Goal: Task Accomplishment & Management: Manage account settings

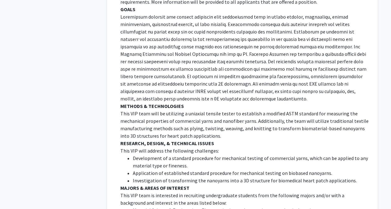
scroll to position [334, 0]
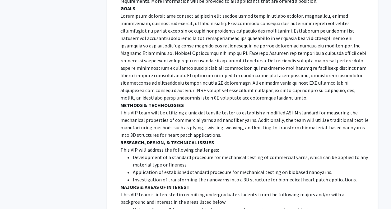
click at [259, 127] on p "This VIP team will be utilizing a uniaxial tensile tester to establish a modifi…" at bounding box center [244, 124] width 248 height 30
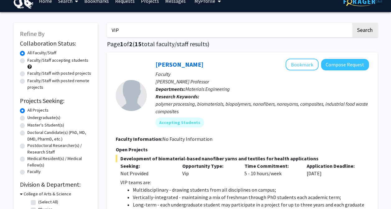
scroll to position [0, 0]
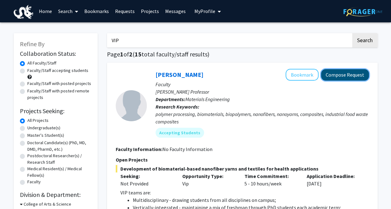
click at [343, 75] on button "Compose Request" at bounding box center [345, 74] width 48 height 11
click at [354, 78] on button "Compose Request" at bounding box center [345, 74] width 48 height 11
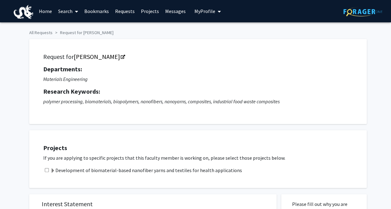
click at [43, 14] on link "Home" at bounding box center [45, 11] width 19 height 22
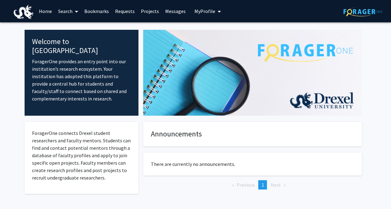
click at [209, 10] on span "My Profile" at bounding box center [204, 11] width 21 height 6
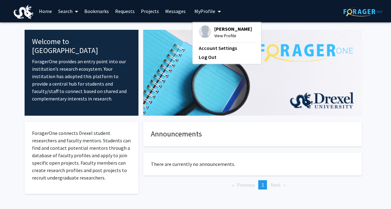
click at [200, 34] on img at bounding box center [205, 31] width 12 height 12
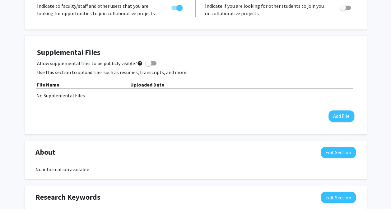
scroll to position [246, 0]
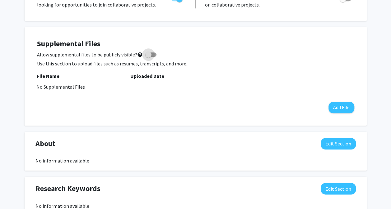
click at [145, 56] on span at bounding box center [148, 55] width 6 height 6
click at [148, 57] on input "Allow supplemental files to be publicly visible? help" at bounding box center [148, 57] width 0 height 0
checkbox input "true"
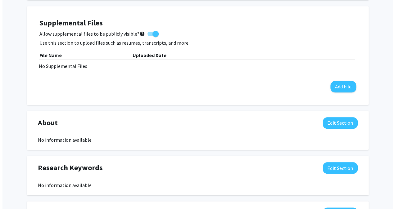
scroll to position [268, 0]
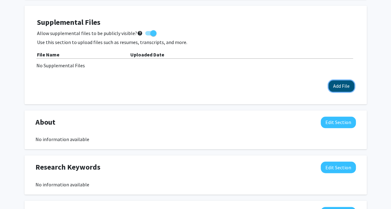
click at [338, 86] on button "Add File" at bounding box center [341, 85] width 26 height 11
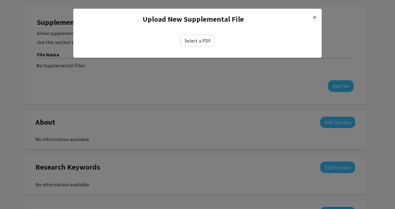
click at [193, 40] on label "Select a PDF" at bounding box center [198, 41] width 34 height 12
click at [0, 0] on input "Select a PDF" at bounding box center [0, 0] width 0 height 0
click at [195, 39] on label "Select a PDF" at bounding box center [198, 41] width 34 height 12
click at [0, 0] on input "Select a PDF" at bounding box center [0, 0] width 0 height 0
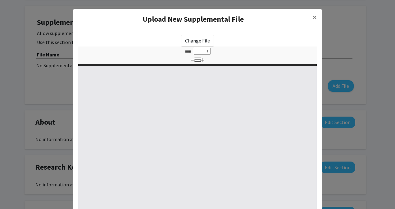
select select "custom"
type input "0"
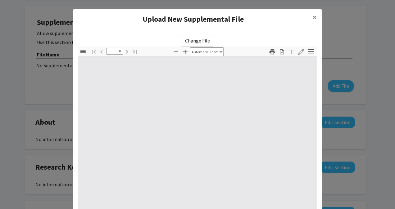
select select "custom"
type input "1"
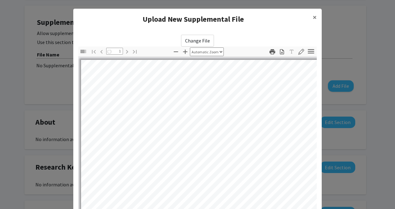
select select "auto"
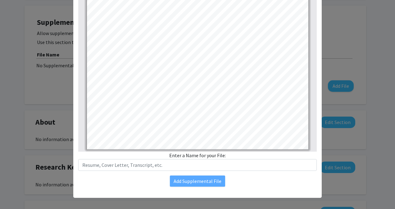
scroll to position [85, 0]
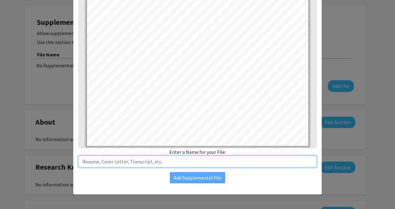
click at [157, 162] on input "text" at bounding box center [197, 162] width 239 height 12
type input "1"
type input "2"
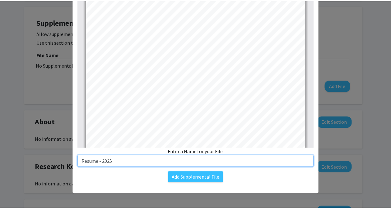
scroll to position [116, 0]
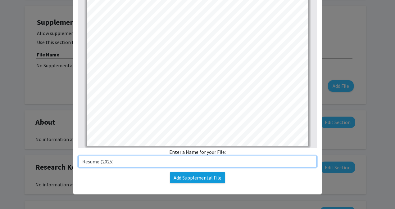
type input "Resume (2025)"
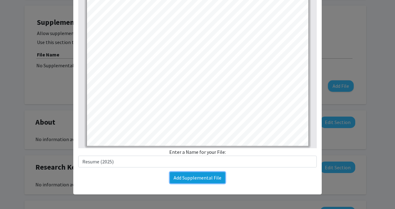
click at [195, 177] on button "Add Supplemental File" at bounding box center [197, 177] width 55 height 11
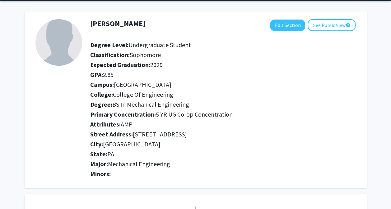
scroll to position [0, 0]
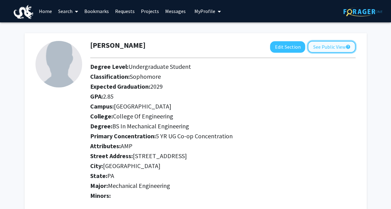
click at [337, 46] on button "See Public View help" at bounding box center [331, 47] width 48 height 12
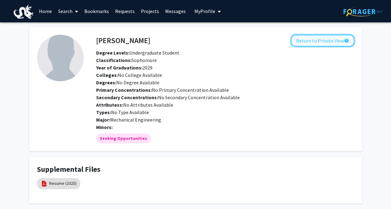
click at [320, 42] on button "Return to Private View help" at bounding box center [322, 41] width 63 height 12
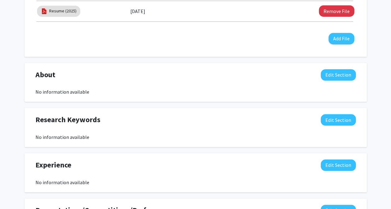
scroll to position [247, 0]
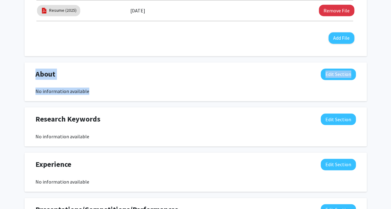
drag, startPoint x: 33, startPoint y: 70, endPoint x: 109, endPoint y: 91, distance: 79.2
click at [109, 91] on div "About Edit Section No information available" at bounding box center [195, 82] width 329 height 27
drag, startPoint x: 109, startPoint y: 91, endPoint x: 149, endPoint y: 94, distance: 39.9
click at [149, 94] on div "No information available" at bounding box center [195, 91] width 320 height 7
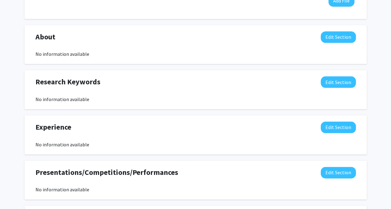
scroll to position [285, 0]
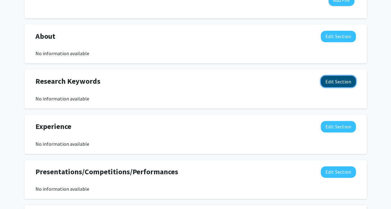
click at [333, 77] on button "Edit Section" at bounding box center [337, 81] width 35 height 11
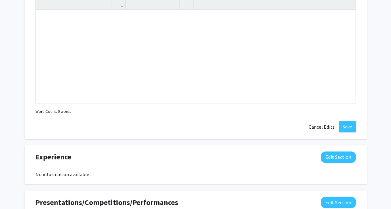
scroll to position [366, 0]
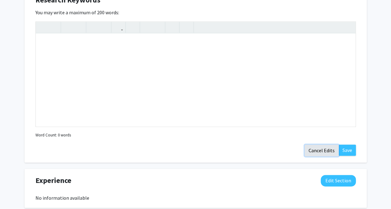
click at [322, 147] on button "Cancel Edits" at bounding box center [321, 151] width 34 height 12
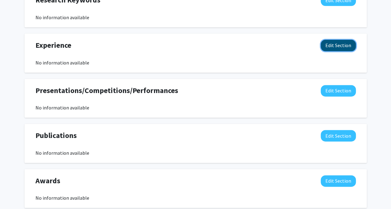
click at [342, 46] on button "Edit Section" at bounding box center [337, 45] width 35 height 11
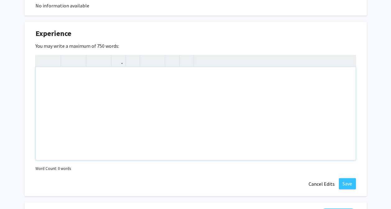
scroll to position [378, 0]
click at [328, 185] on button "Cancel Edits" at bounding box center [321, 185] width 34 height 12
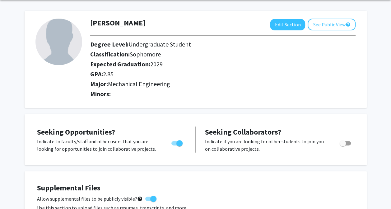
scroll to position [0, 0]
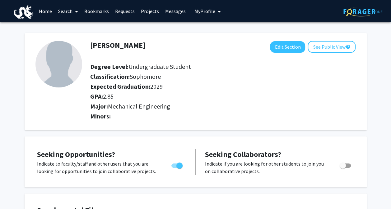
click at [48, 10] on link "Home" at bounding box center [45, 11] width 19 height 22
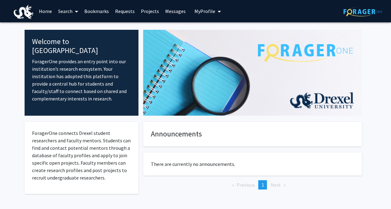
click at [65, 11] on link "Search" at bounding box center [68, 11] width 26 height 22
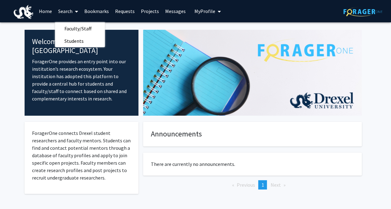
click at [356, 9] on img at bounding box center [362, 12] width 39 height 10
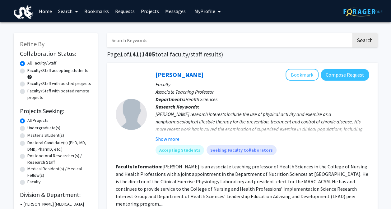
click at [132, 45] on input "Search Keywords" at bounding box center [229, 40] width 244 height 14
click at [247, 105] on p "Research Keywords: Bruneau’s research interests include the use of physical act…" at bounding box center [261, 123] width 213 height 40
click at [145, 43] on input "Search Keywords" at bounding box center [229, 40] width 244 height 14
type input "VIP"
click at [352, 33] on button "Search" at bounding box center [364, 40] width 25 height 14
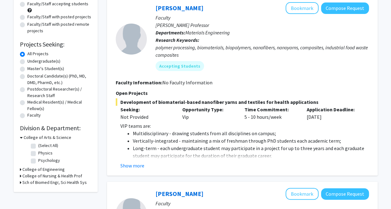
scroll to position [86, 0]
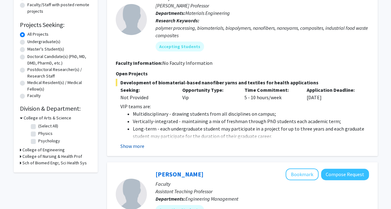
click at [129, 146] on button "Show more" at bounding box center [132, 146] width 24 height 7
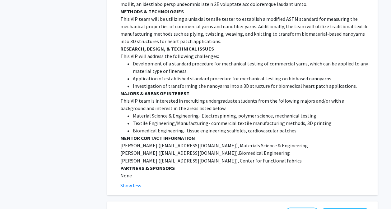
scroll to position [425, 0]
